Goal: Task Accomplishment & Management: Use online tool/utility

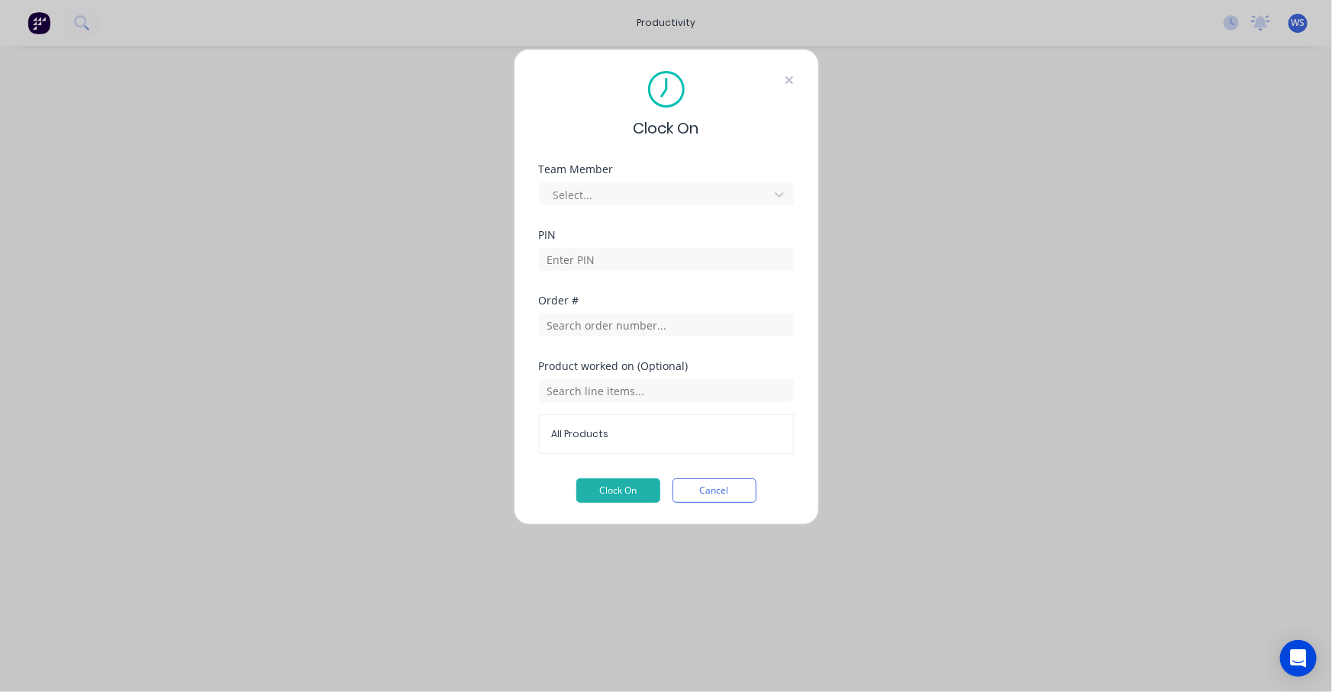
click at [791, 78] on icon at bounding box center [789, 80] width 8 height 8
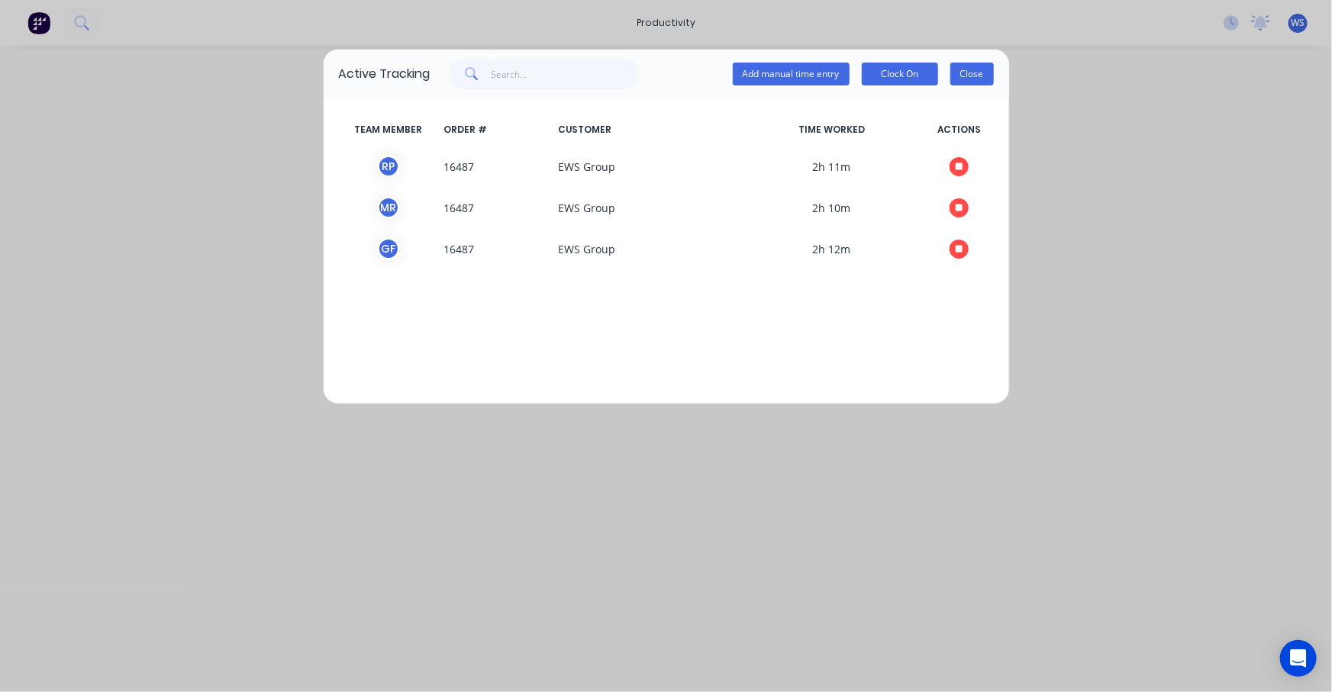
click at [969, 76] on button "Close" at bounding box center [972, 74] width 44 height 23
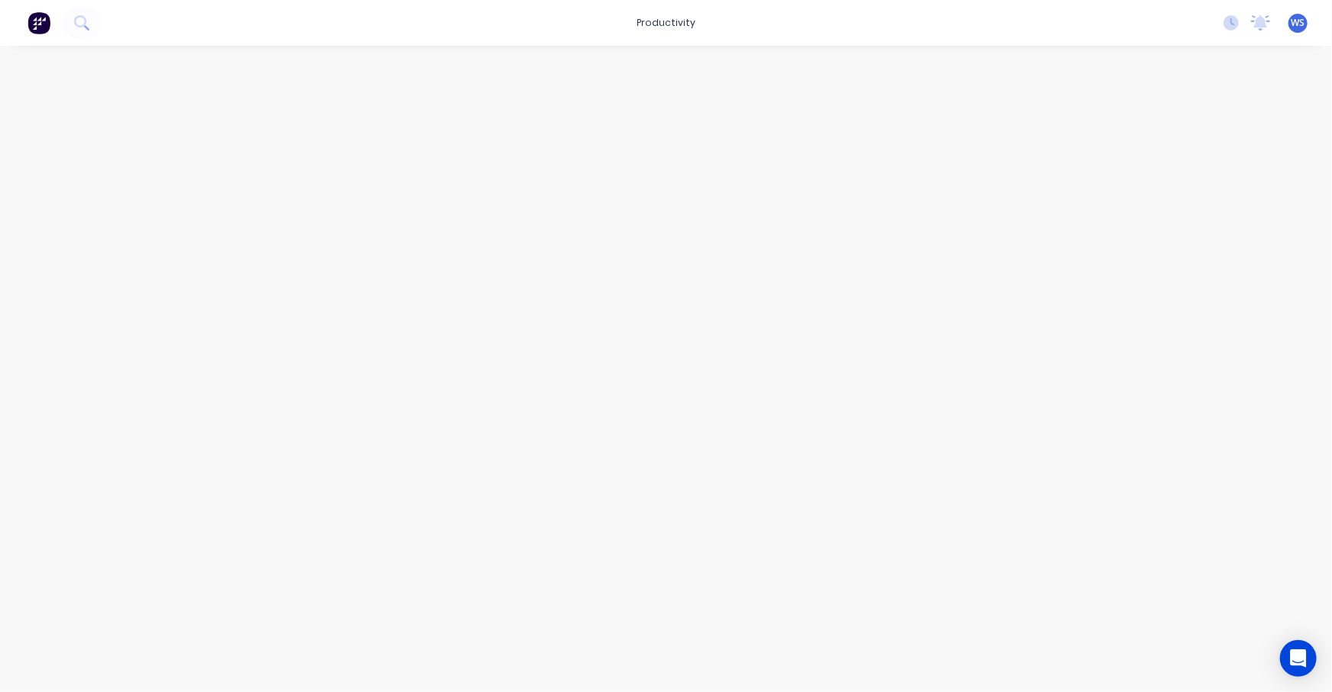
click at [957, 420] on div at bounding box center [666, 354] width 1221 height 616
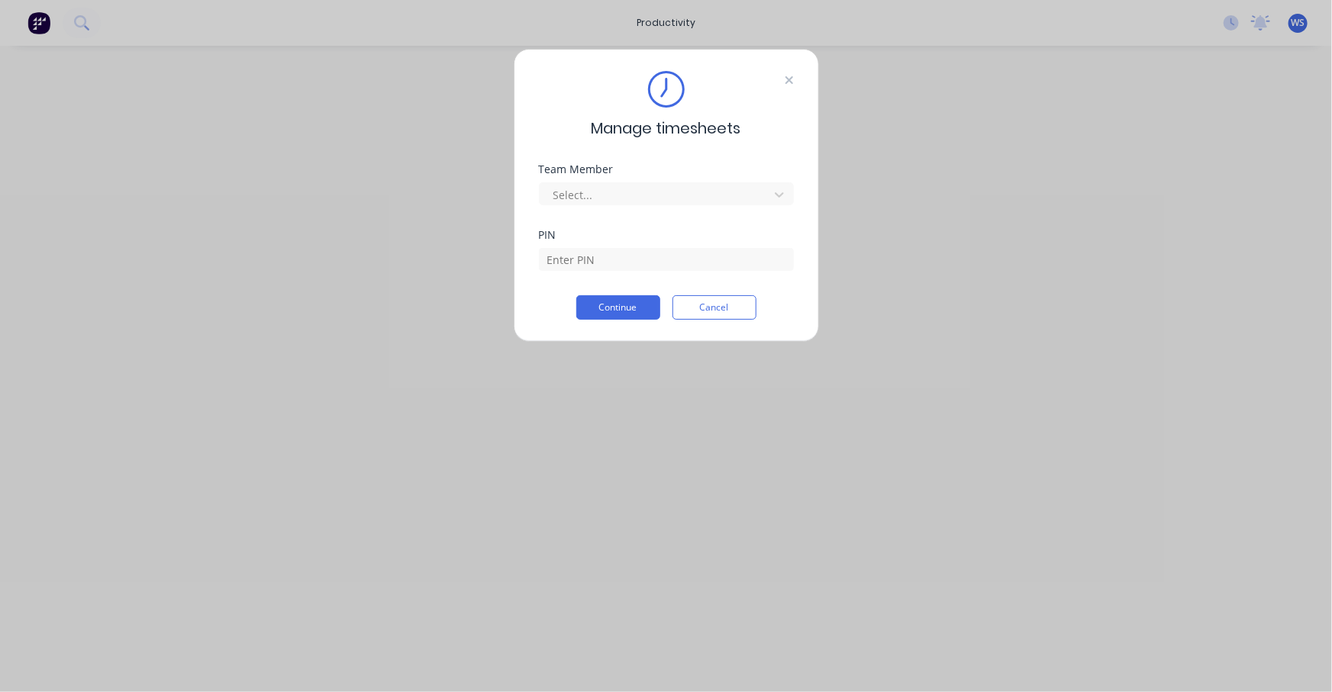
drag, startPoint x: 0, startPoint y: 0, endPoint x: 785, endPoint y: 83, distance: 789.0
click at [785, 83] on icon at bounding box center [789, 80] width 9 height 12
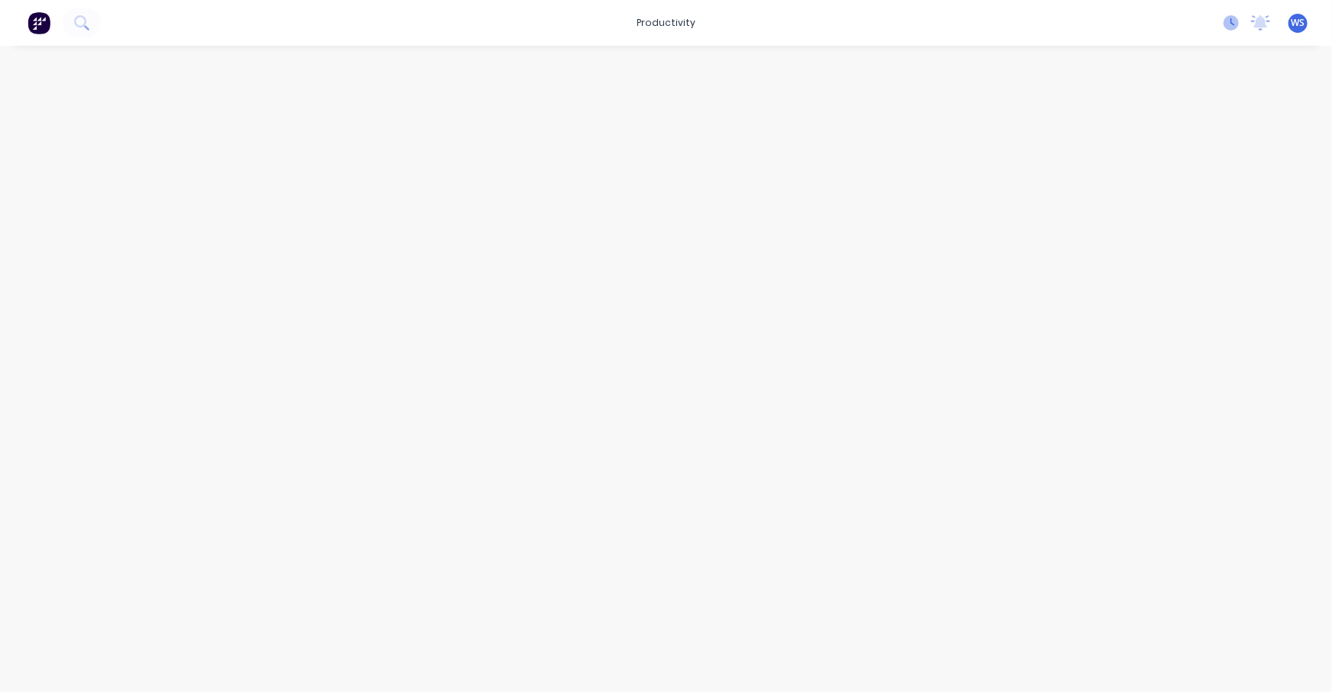
click at [1229, 17] on icon at bounding box center [1230, 22] width 15 height 15
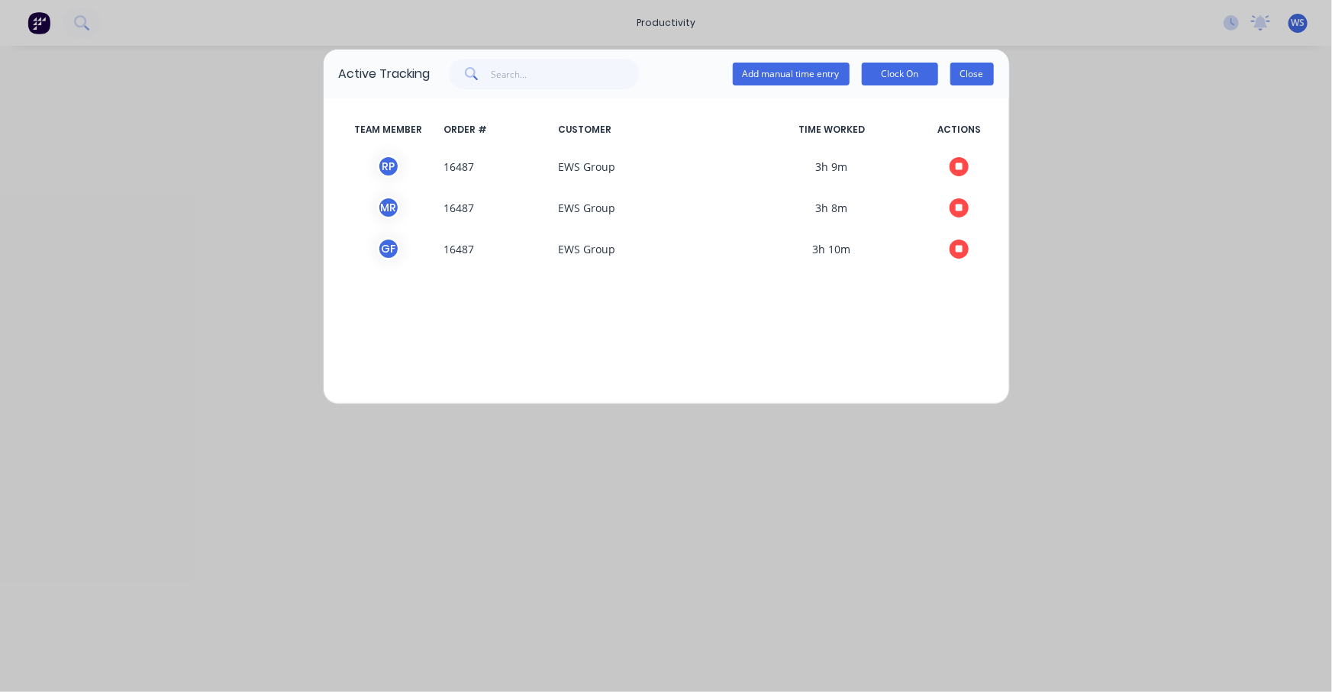
click at [981, 76] on button "Close" at bounding box center [972, 74] width 44 height 23
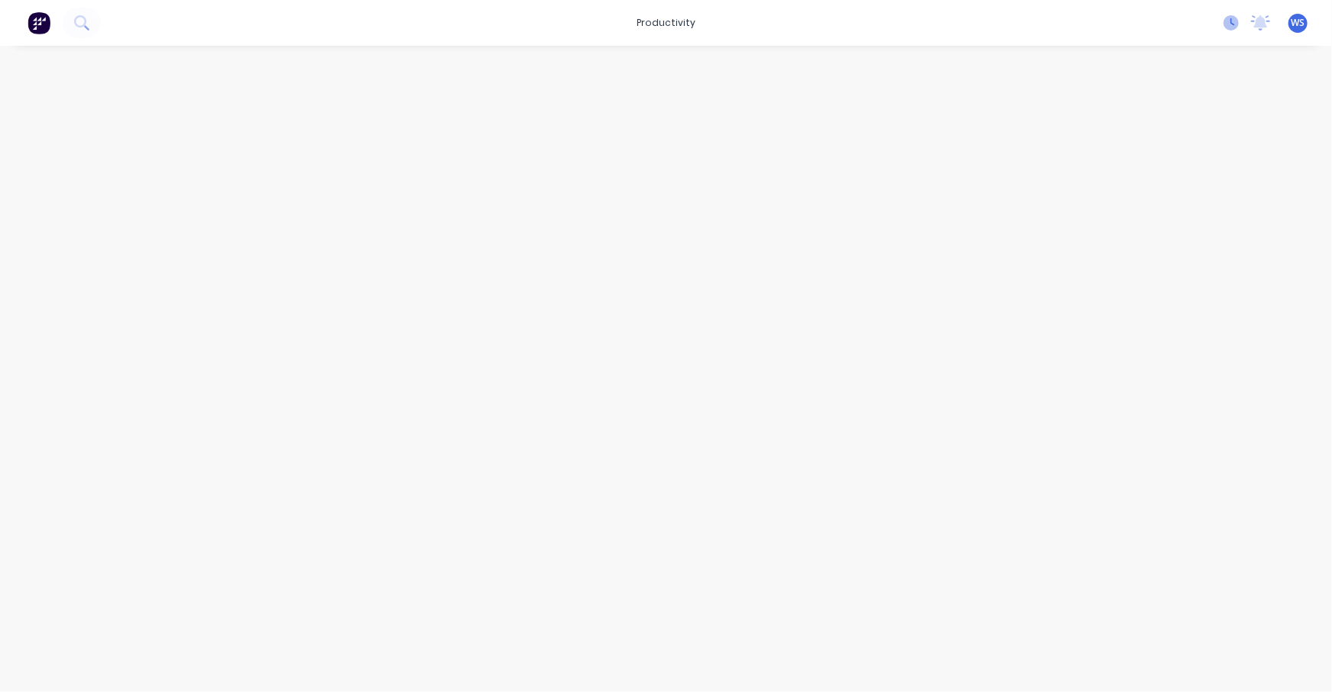
click at [1231, 24] on icon at bounding box center [1230, 22] width 15 height 15
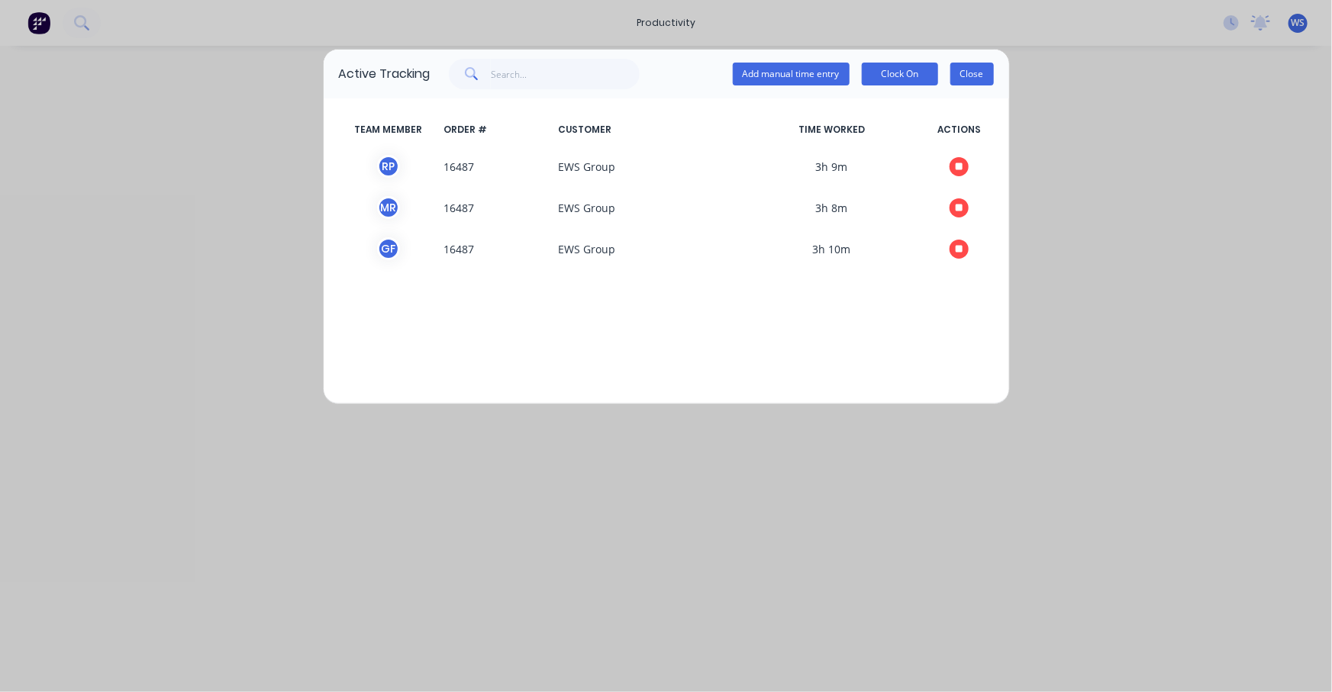
click at [958, 79] on button "Close" at bounding box center [972, 74] width 44 height 23
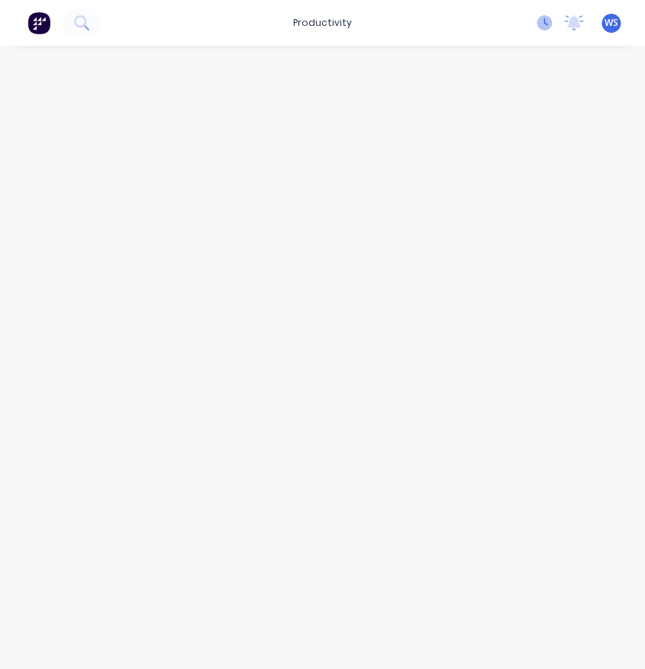
click at [543, 24] on icon at bounding box center [544, 22] width 15 height 15
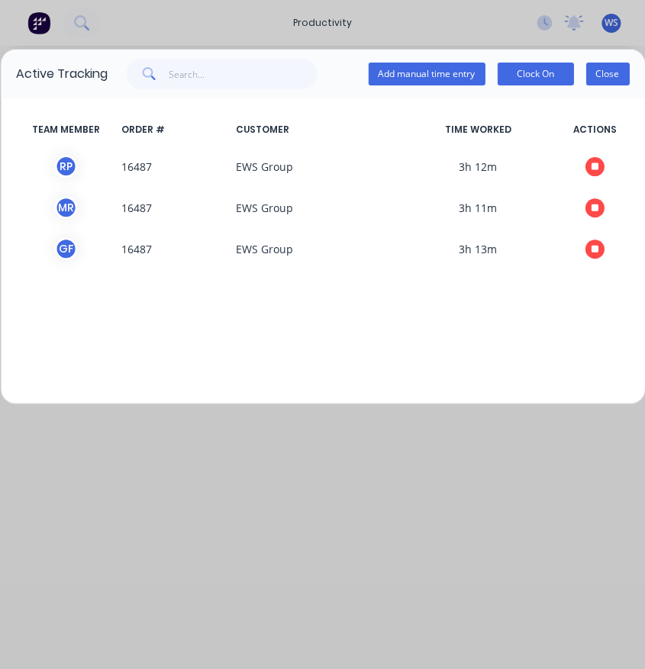
click at [602, 79] on button "Close" at bounding box center [607, 74] width 44 height 23
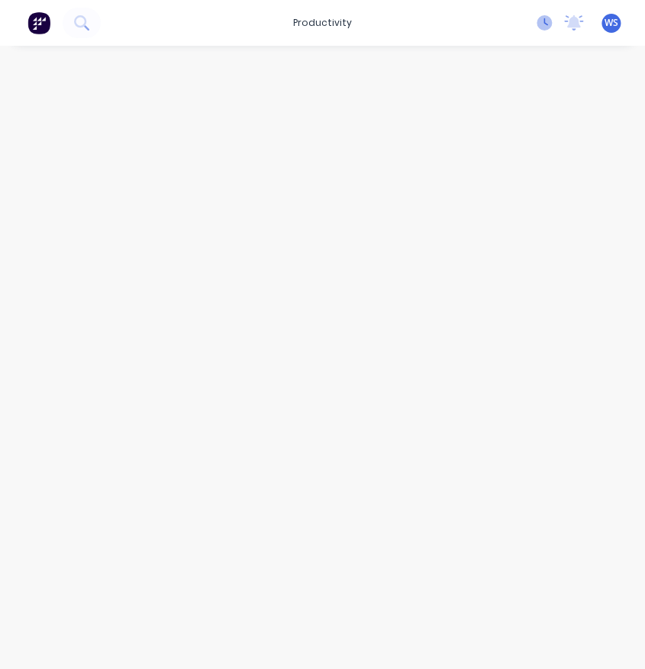
click at [537, 20] on icon at bounding box center [544, 22] width 15 height 15
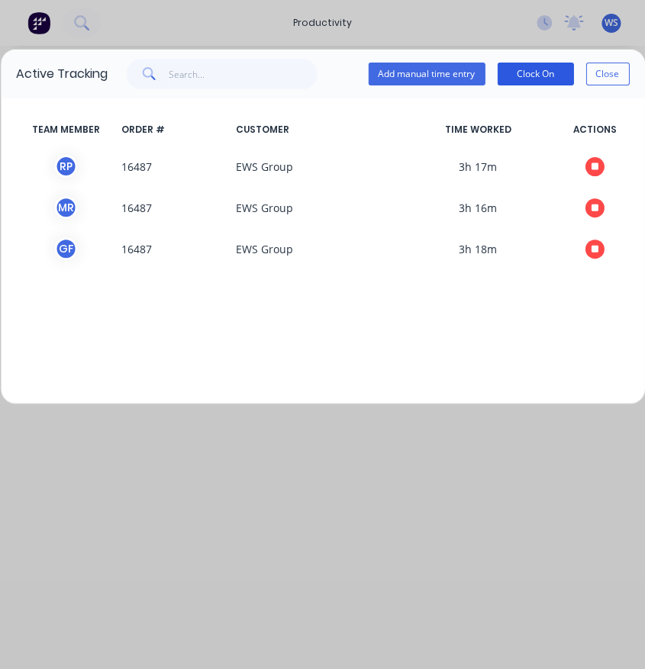
click at [553, 74] on button "Clock On" at bounding box center [535, 74] width 76 height 23
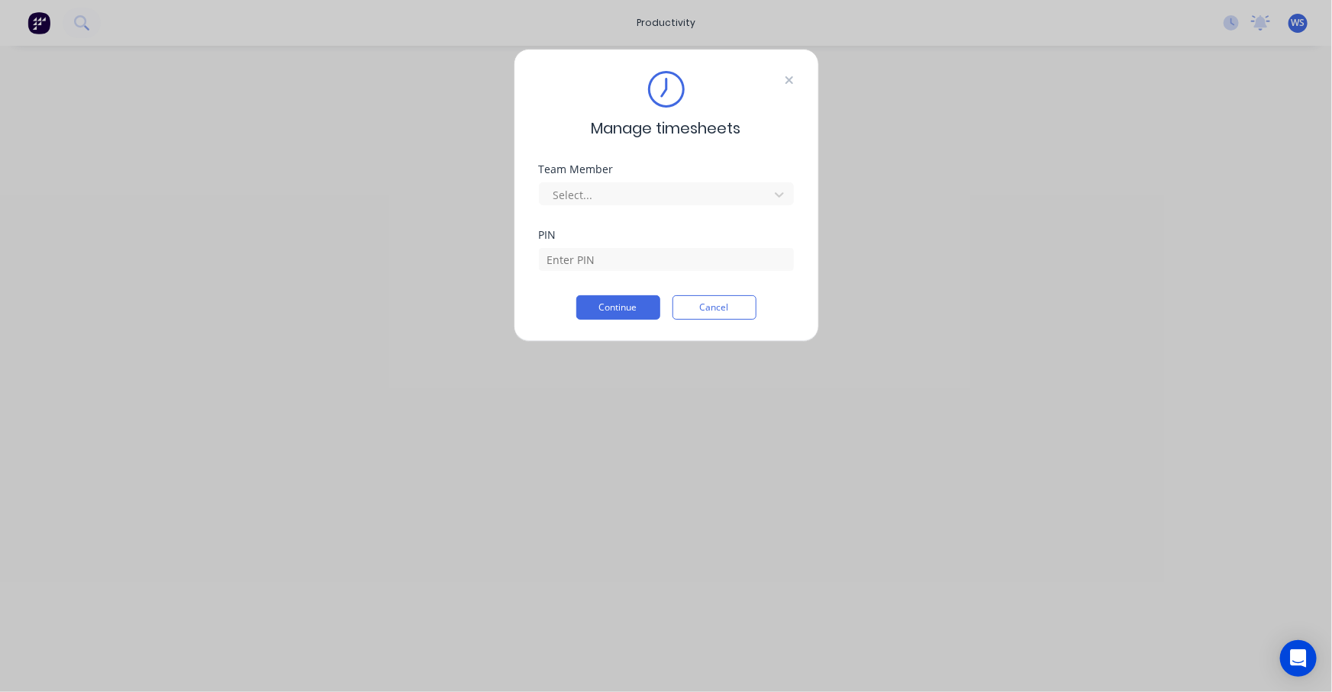
click at [644, 77] on icon at bounding box center [789, 80] width 8 height 8
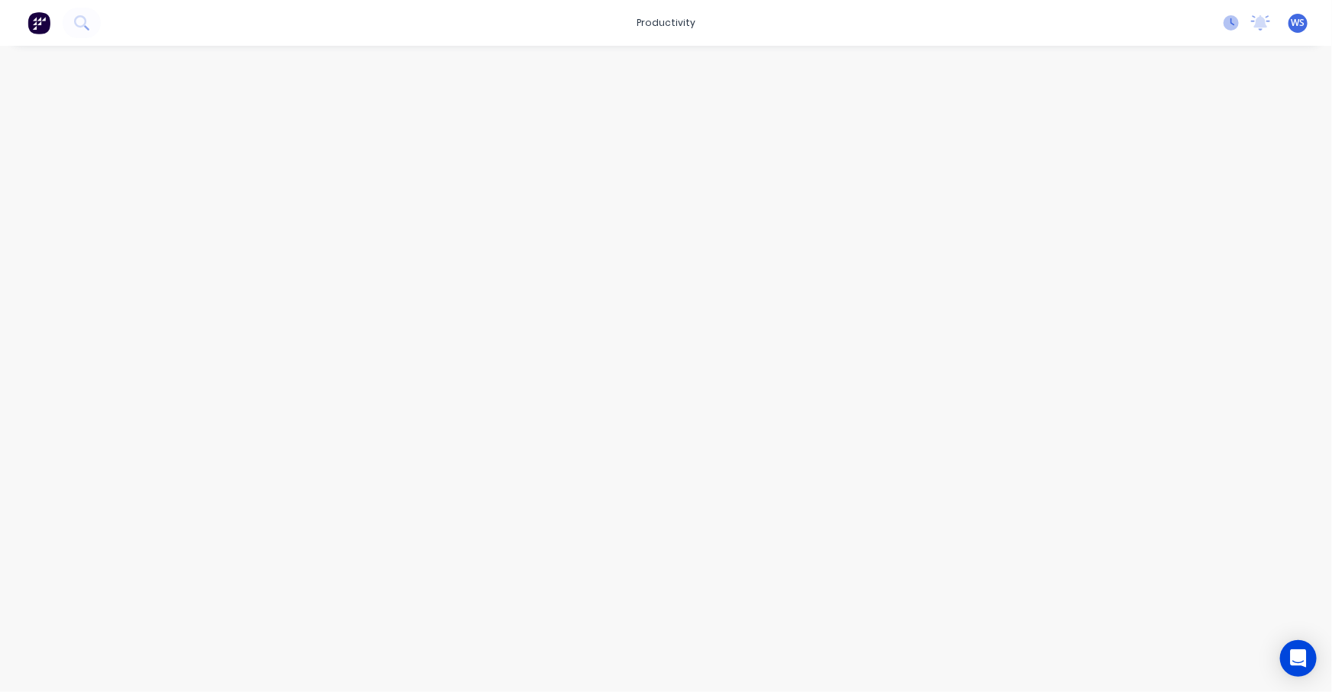
click at [644, 22] on icon at bounding box center [1230, 22] width 15 height 15
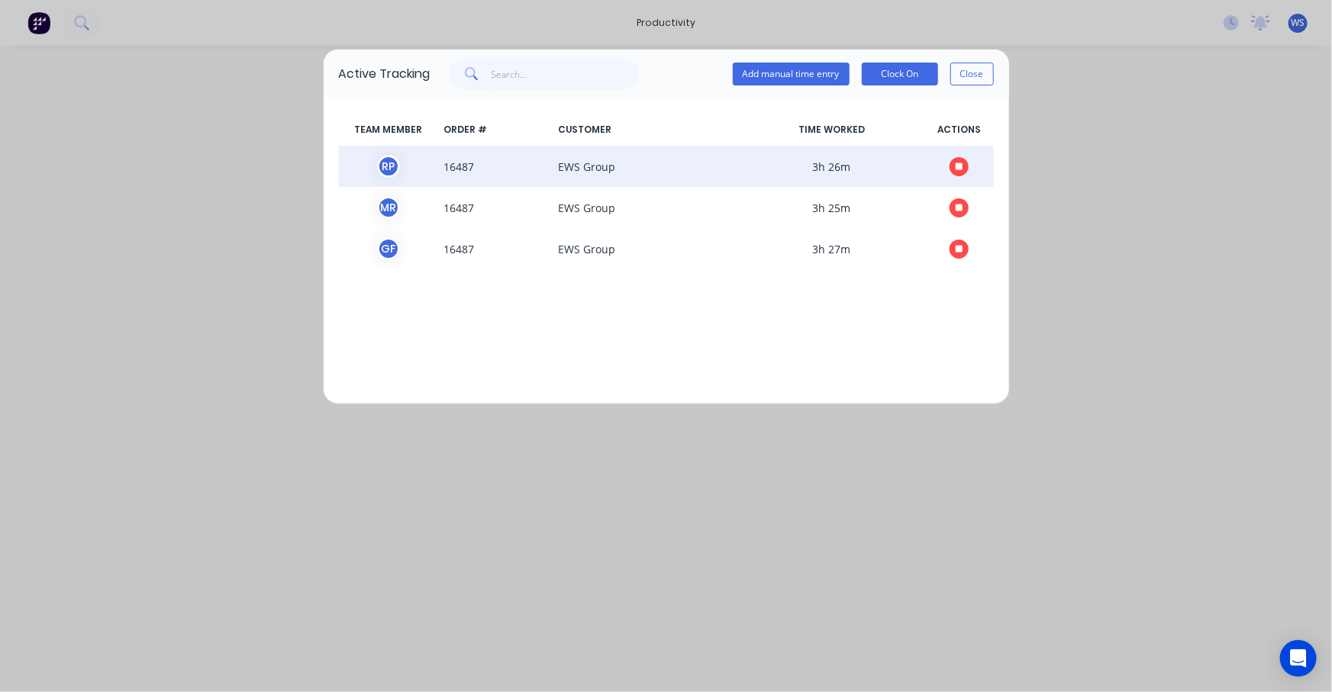
click at [644, 163] on icon "button" at bounding box center [960, 167] width 8 height 8
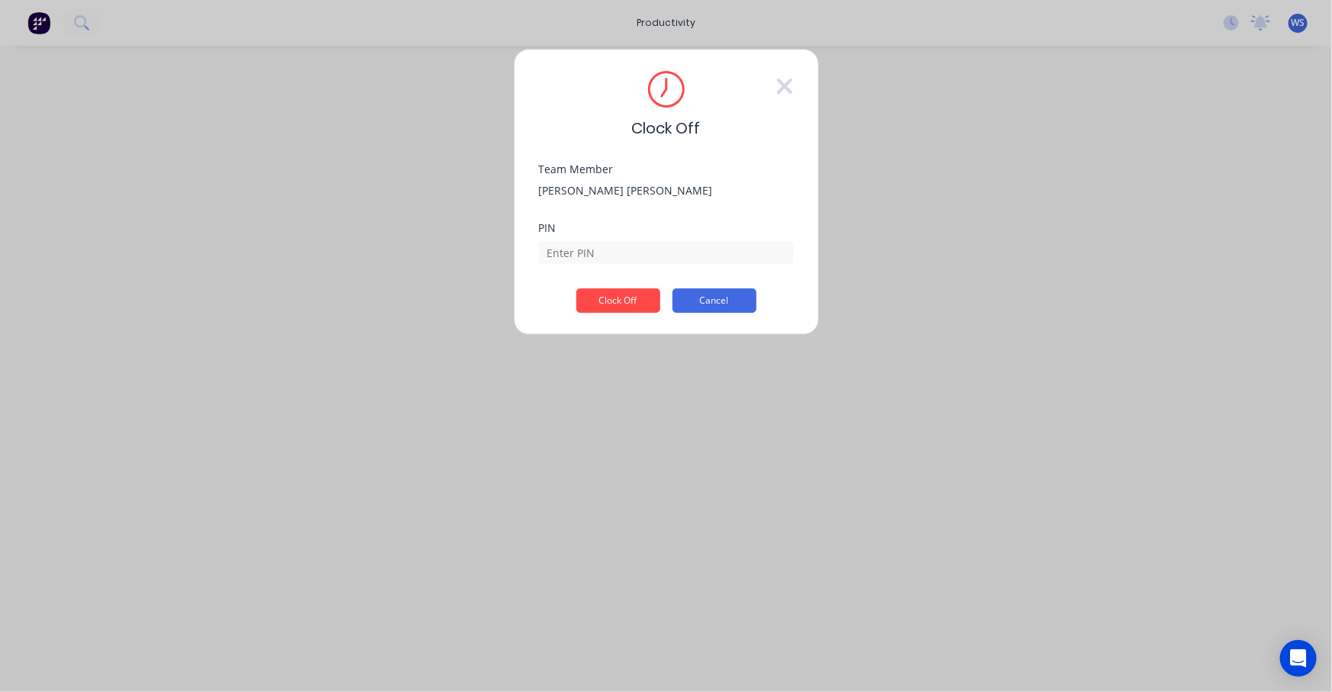
click at [644, 297] on button "Cancel" at bounding box center [714, 301] width 84 height 24
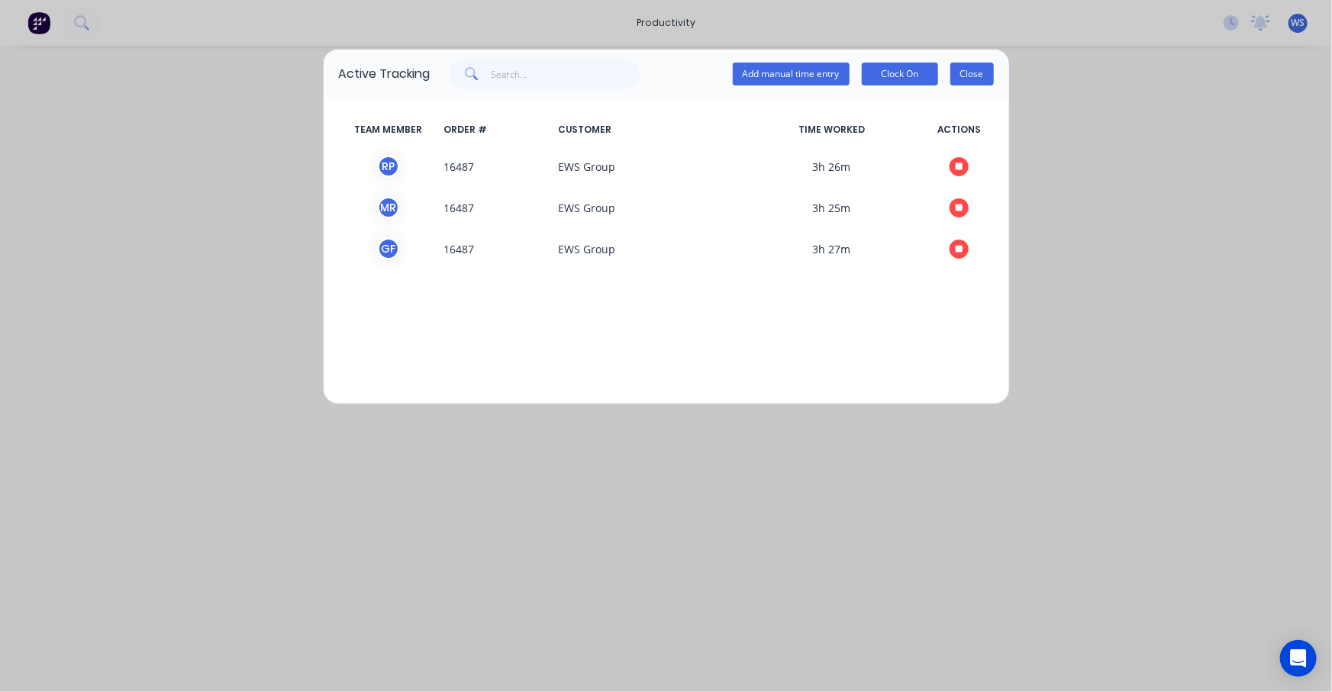
click at [644, 73] on button "Close" at bounding box center [972, 74] width 44 height 23
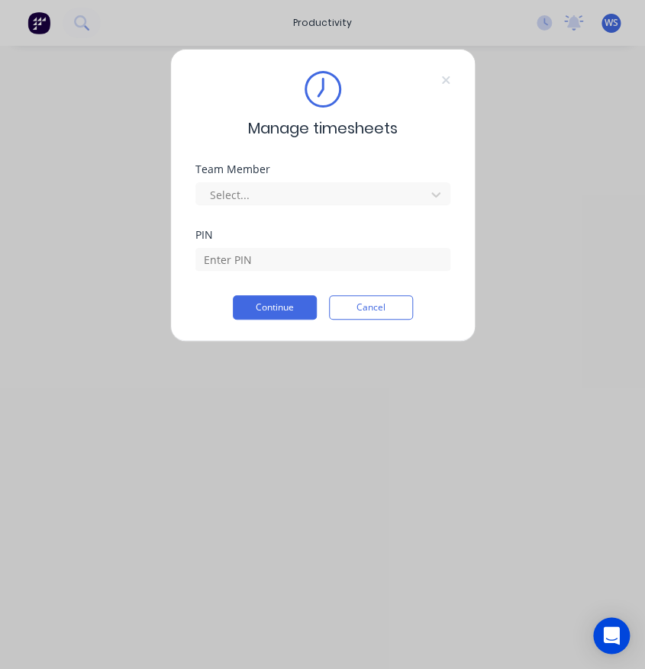
click at [440, 78] on div "Manage timesheets" at bounding box center [322, 105] width 255 height 69
click at [443, 81] on icon at bounding box center [445, 80] width 8 height 8
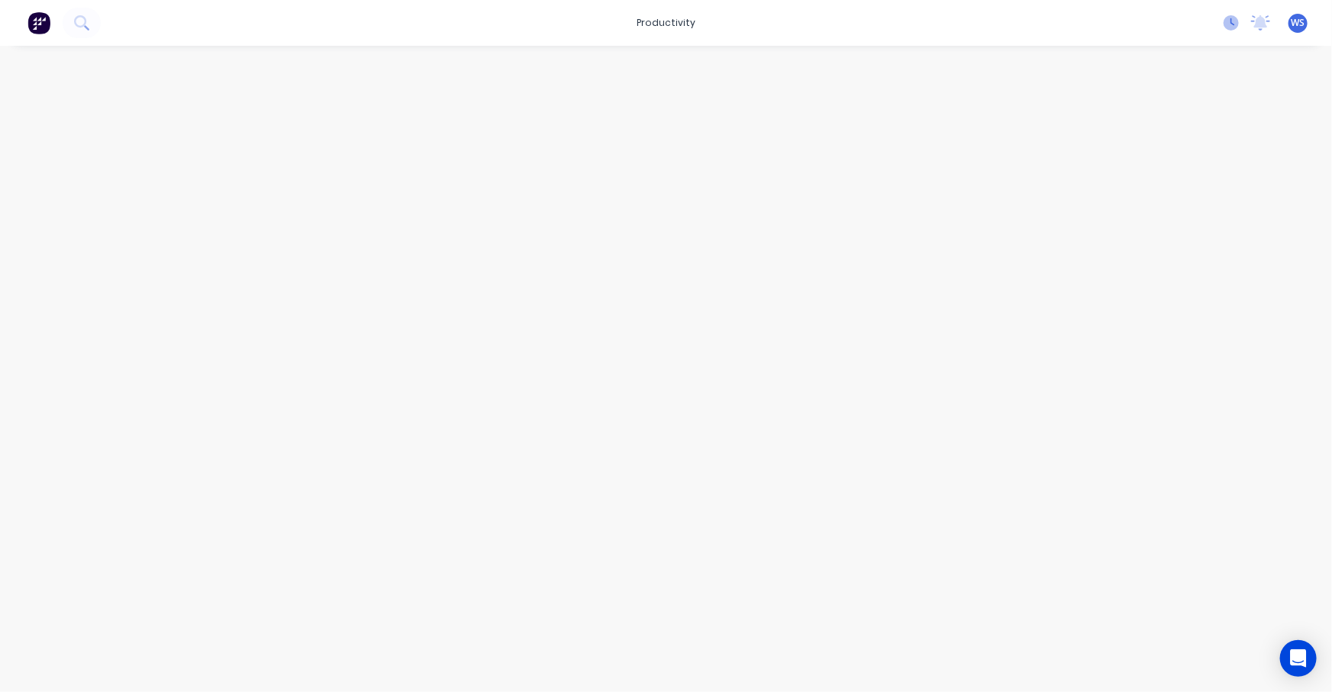
click at [644, 24] on icon at bounding box center [1230, 22] width 15 height 15
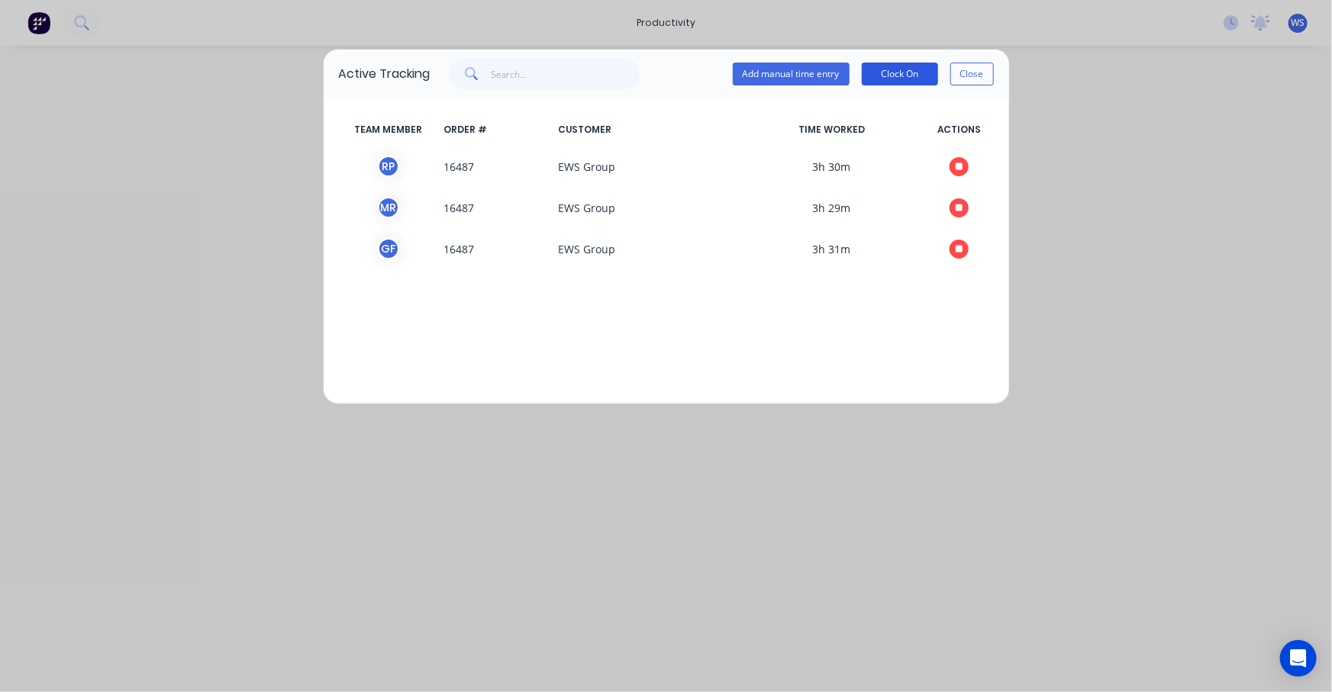
click at [644, 69] on button "Clock On" at bounding box center [900, 74] width 76 height 23
